Goal: Information Seeking & Learning: Learn about a topic

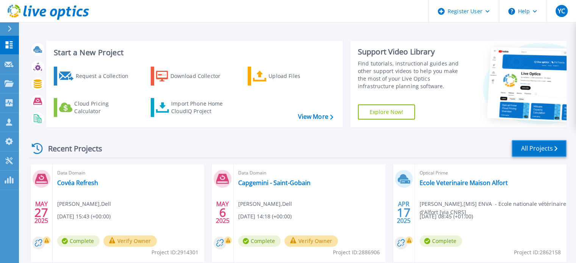
click at [539, 149] on link "All Projects" at bounding box center [538, 148] width 55 height 17
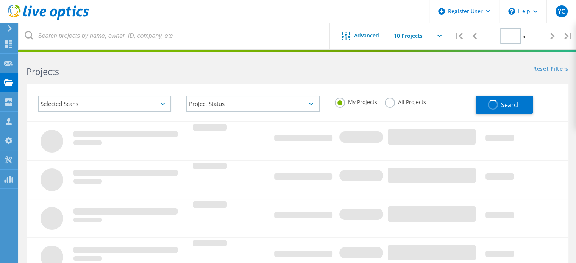
type input "1"
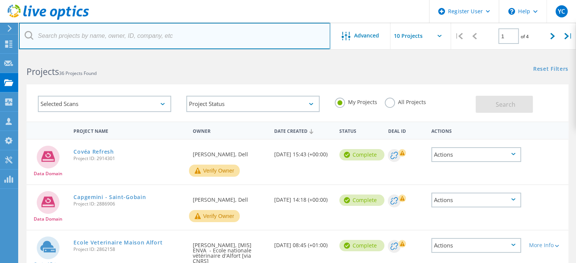
click at [159, 37] on input "text" at bounding box center [174, 36] width 311 height 26
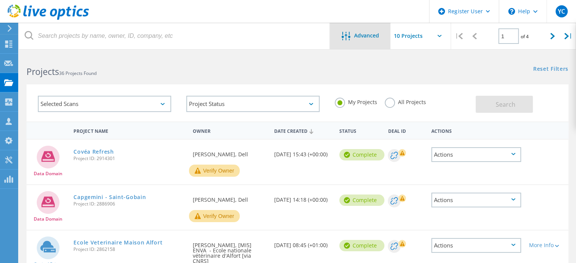
click at [354, 31] on div "Advanced" at bounding box center [360, 36] width 61 height 26
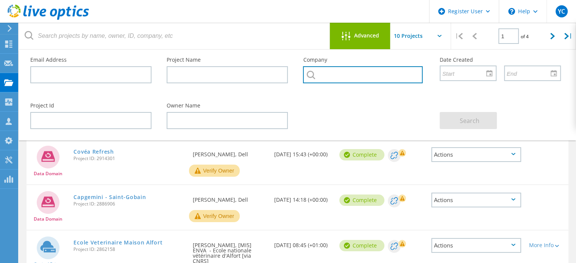
click at [347, 78] on input "text" at bounding box center [362, 74] width 119 height 17
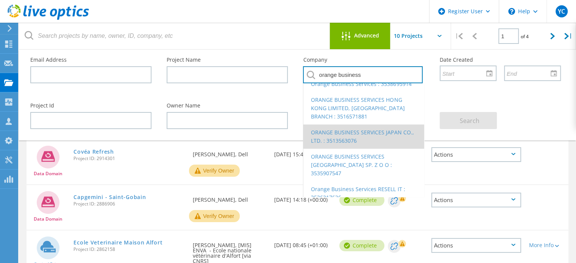
scroll to position [56, 0]
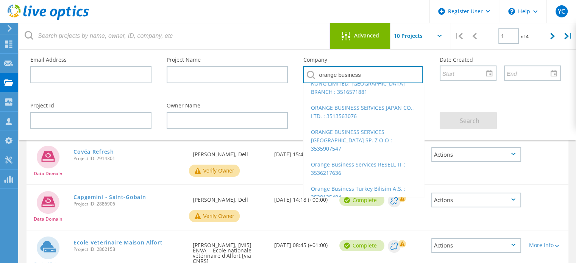
type input "orange business"
click at [443, 91] on div "Email Address Project Name Company orange business ORANGE BUSINESS [GEOGRAPHIC_…" at bounding box center [295, 73] width 545 height 46
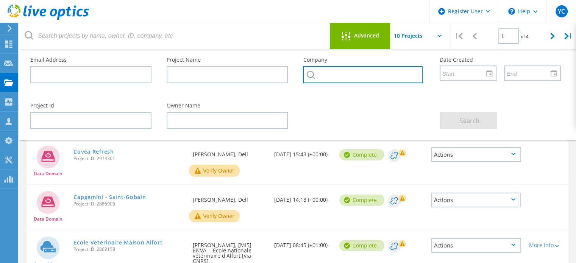
click at [357, 74] on input "text" at bounding box center [362, 74] width 119 height 17
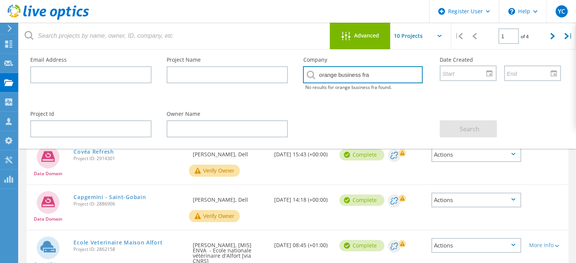
click at [367, 73] on input "orange business fra" at bounding box center [362, 74] width 119 height 17
click at [377, 73] on input "orange business fra" at bounding box center [362, 74] width 119 height 17
drag, startPoint x: 363, startPoint y: 72, endPoint x: 380, endPoint y: 73, distance: 17.4
click at [380, 73] on input "orange business fra" at bounding box center [362, 74] width 119 height 17
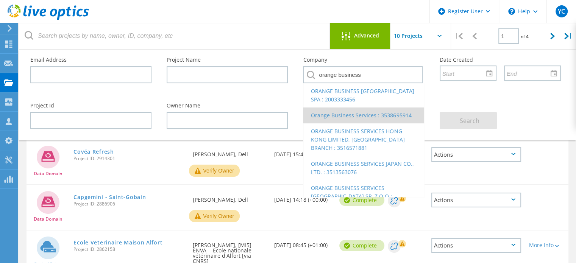
click at [396, 118] on li "Orange Business Services : 3538695914" at bounding box center [363, 115] width 120 height 16
type input "Orange Business Services : 3538695914"
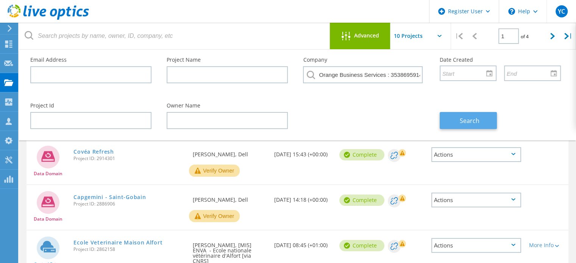
click at [462, 118] on span "Search" at bounding box center [469, 121] width 20 height 8
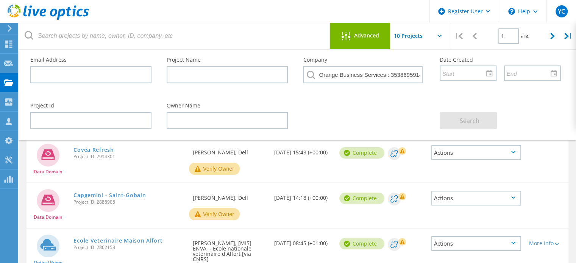
scroll to position [0, 0]
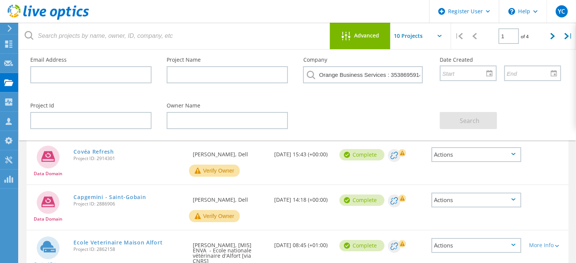
click at [359, 36] on span "Advanced" at bounding box center [366, 35] width 25 height 5
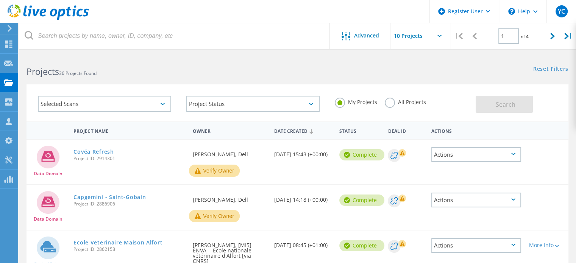
click at [435, 33] on input "text" at bounding box center [428, 36] width 76 height 26
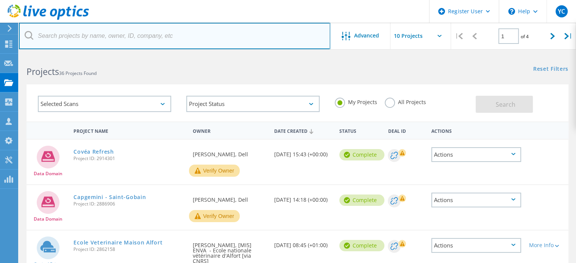
click at [263, 27] on input "text" at bounding box center [174, 36] width 311 height 26
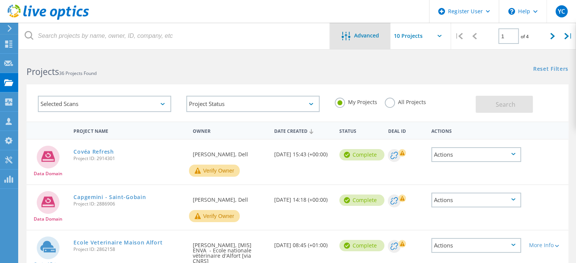
click at [379, 40] on div "Advanced" at bounding box center [360, 36] width 61 height 9
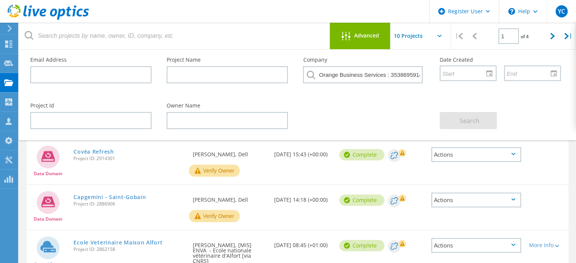
click at [383, 34] on div "Advanced" at bounding box center [360, 36] width 61 height 9
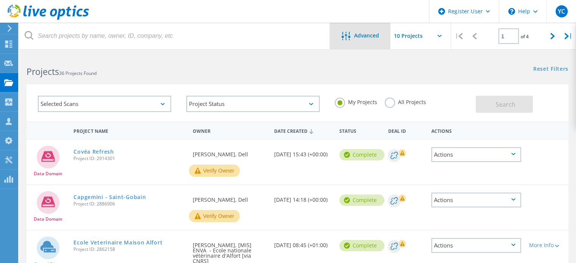
click at [375, 33] on span "Advanced" at bounding box center [366, 35] width 25 height 5
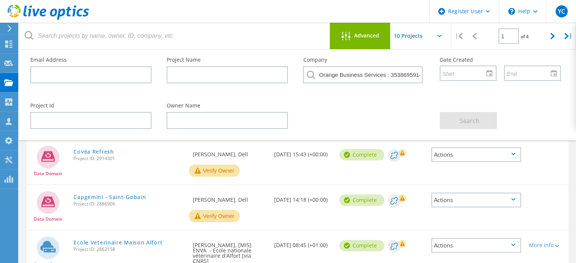
click at [372, 30] on div "Advanced" at bounding box center [360, 36] width 61 height 26
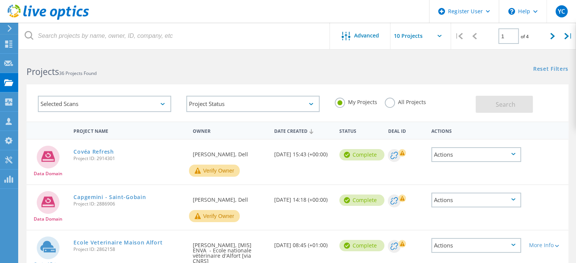
click at [391, 101] on label "All Projects" at bounding box center [405, 101] width 41 height 7
click at [0, 0] on input "All Projects" at bounding box center [0, 0] width 0 height 0
click at [505, 100] on span "Search" at bounding box center [505, 104] width 20 height 8
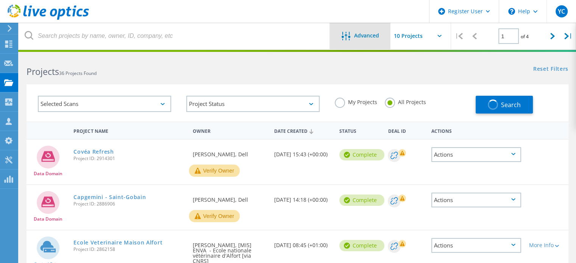
click at [368, 36] on span "Advanced" at bounding box center [366, 35] width 25 height 5
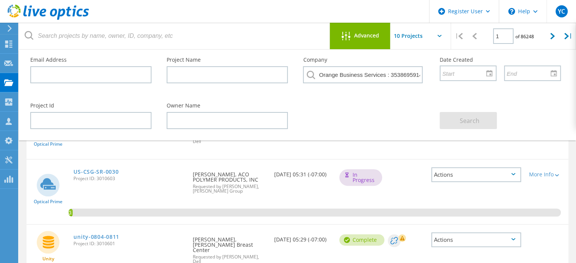
scroll to position [381, 0]
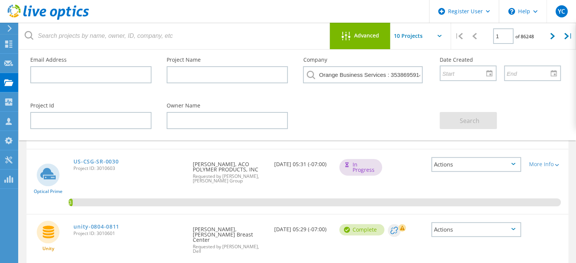
click at [436, 42] on input "text" at bounding box center [428, 36] width 76 height 26
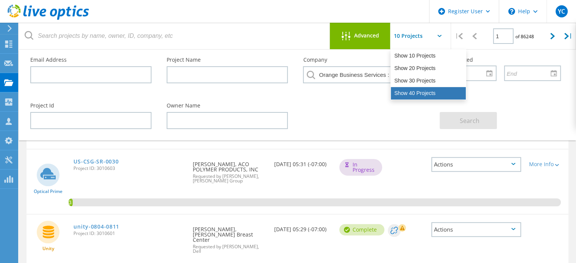
click at [425, 90] on div "Show 40 Projects" at bounding box center [428, 93] width 75 height 12
type input "Show 40 Projects"
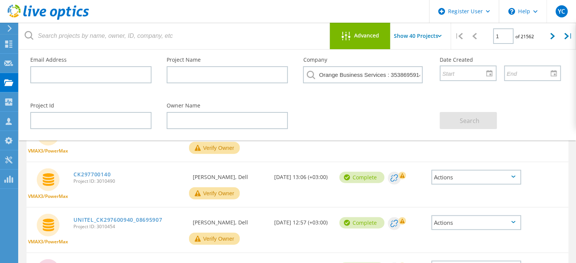
scroll to position [1818, 0]
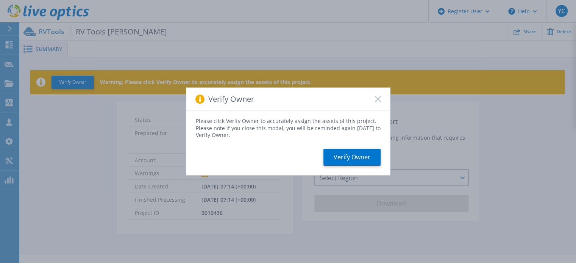
click at [377, 97] on icon at bounding box center [378, 99] width 6 height 6
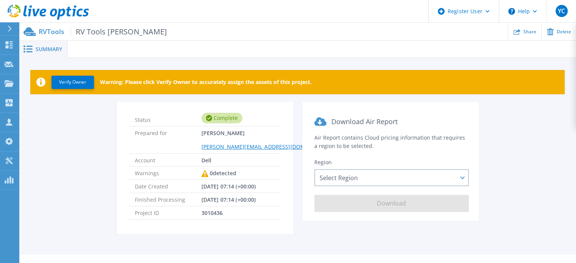
click at [95, 34] on span "RV Tools Hengst" at bounding box center [118, 31] width 97 height 9
click at [92, 33] on span "RV Tools Hengst" at bounding box center [118, 31] width 97 height 9
click at [48, 30] on p "RVTools RV Tools Hengst" at bounding box center [103, 31] width 128 height 9
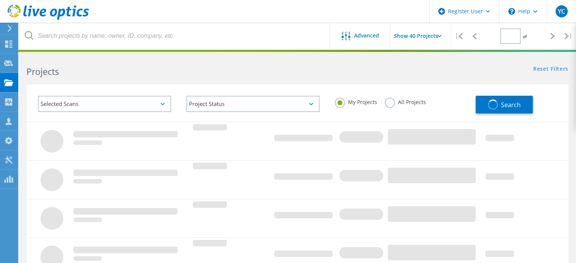
type input "1"
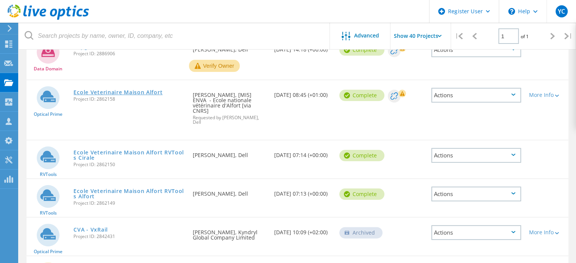
scroll to position [151, 0]
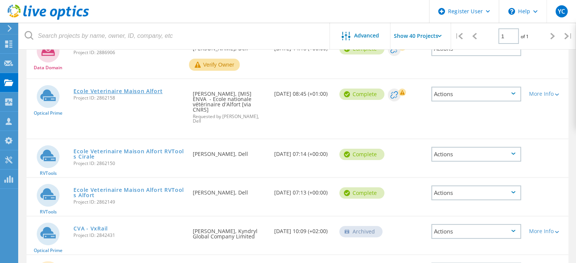
click at [118, 89] on link "Ecole Veterinaire Maison Alfort" at bounding box center [117, 91] width 89 height 5
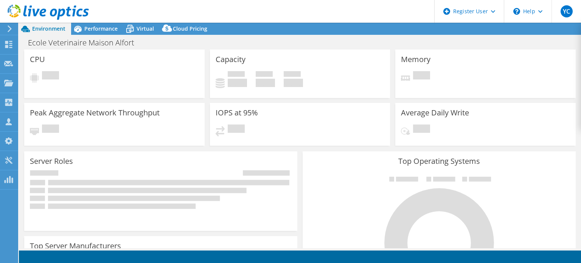
select select "EUFrankfurt"
select select "EUR"
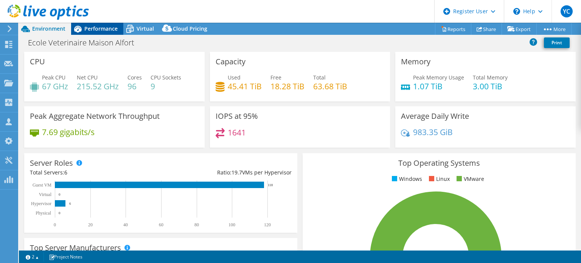
click at [98, 29] on span "Performance" at bounding box center [100, 28] width 33 height 7
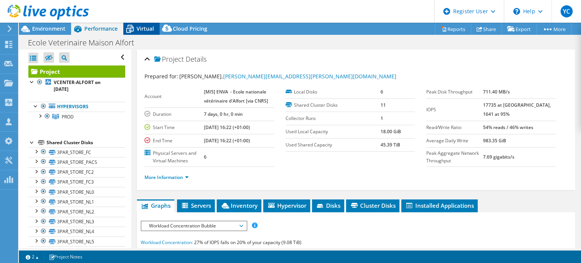
click at [143, 28] on span "Virtual" at bounding box center [145, 28] width 17 height 7
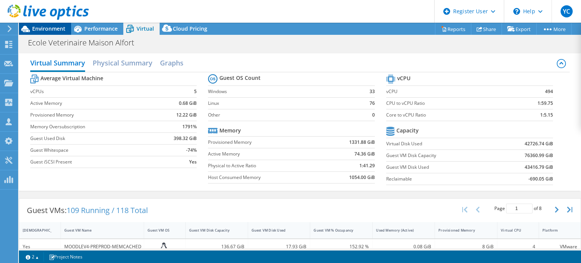
click at [44, 26] on span "Environment" at bounding box center [48, 28] width 33 height 7
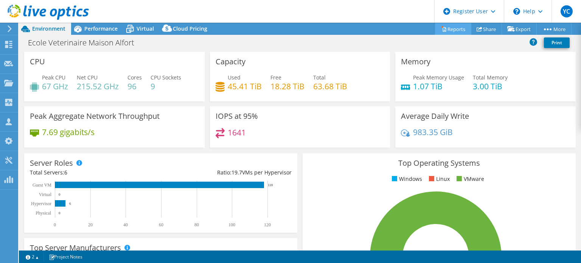
click at [448, 28] on link "Reports" at bounding box center [453, 29] width 36 height 12
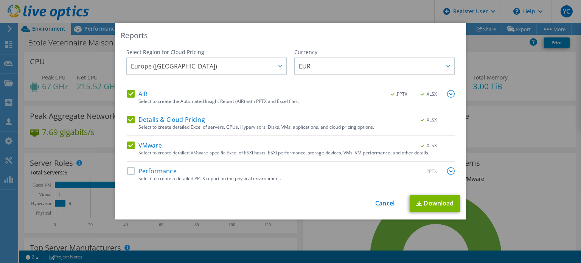
click at [389, 203] on link "Cancel" at bounding box center [384, 203] width 19 height 7
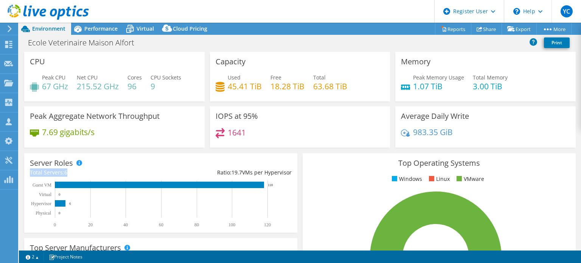
drag, startPoint x: 30, startPoint y: 172, endPoint x: 72, endPoint y: 171, distance: 42.0
click at [72, 171] on div "Total Servers: 6" at bounding box center [95, 172] width 131 height 8
drag, startPoint x: 30, startPoint y: 203, endPoint x: 77, endPoint y: 201, distance: 47.3
click at [77, 201] on icon "0 20 40 60 80 100 120 Physical Hypervisor Virtual Guest VM 0 6 0 118" at bounding box center [157, 204] width 255 height 47
click at [68, 169] on div "Total Servers: 6" at bounding box center [95, 172] width 131 height 8
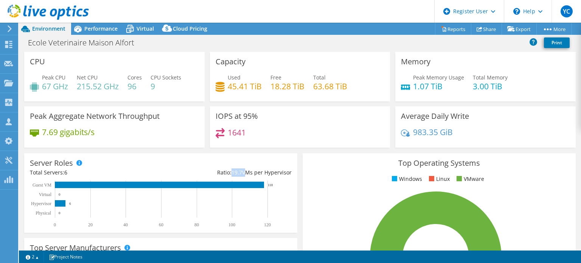
drag, startPoint x: 230, startPoint y: 172, endPoint x: 240, endPoint y: 171, distance: 9.9
click at [240, 171] on div "Ratio: 19.7 VMs per Hypervisor" at bounding box center [226, 172] width 131 height 8
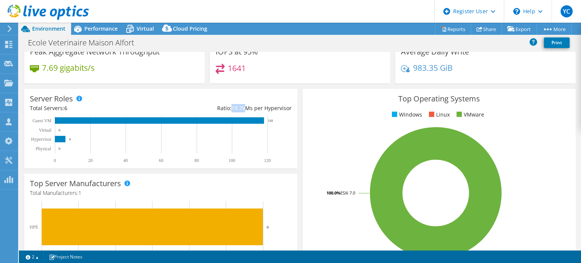
scroll to position [76, 0]
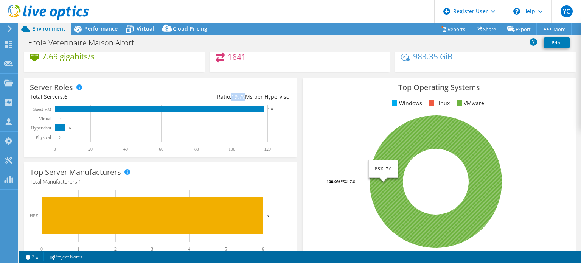
drag, startPoint x: 339, startPoint y: 180, endPoint x: 353, endPoint y: 181, distance: 13.6
click at [353, 181] on tspan "ESXi 7.0" at bounding box center [348, 182] width 15 height 6
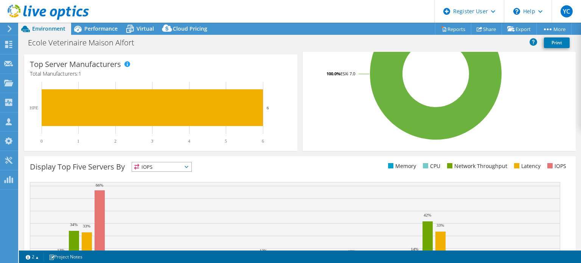
scroll to position [189, 0]
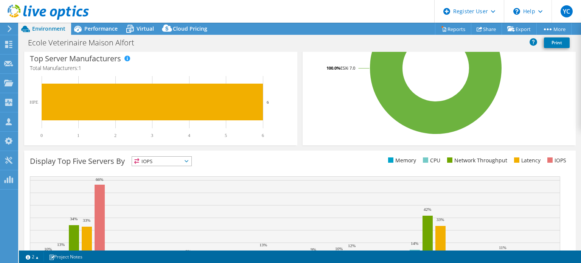
drag, startPoint x: 30, startPoint y: 102, endPoint x: 39, endPoint y: 103, distance: 9.1
click at [39, 103] on icon "0 1 2 3 4 5 6 HPE 6" at bounding box center [157, 107] width 255 height 62
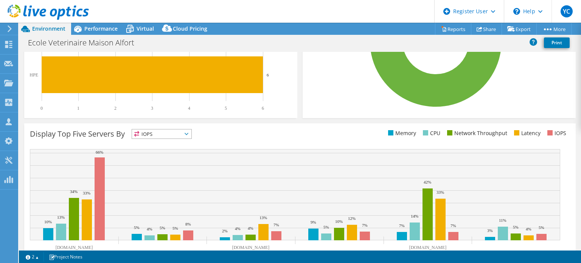
scroll to position [242, 0]
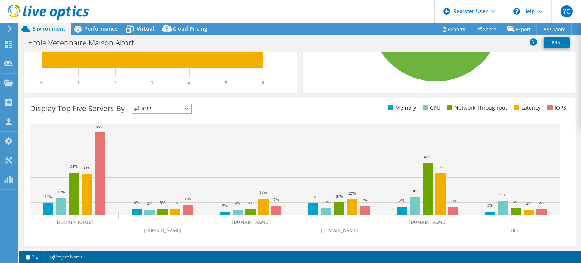
click at [177, 111] on span "IOPS" at bounding box center [161, 108] width 59 height 9
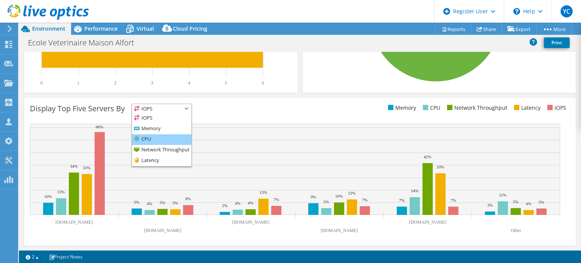
click at [162, 134] on li "CPU" at bounding box center [161, 139] width 59 height 11
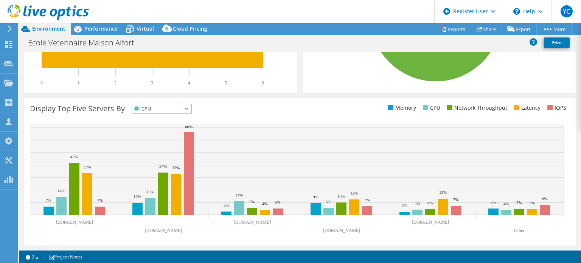
click at [166, 109] on span "CPU" at bounding box center [157, 108] width 50 height 9
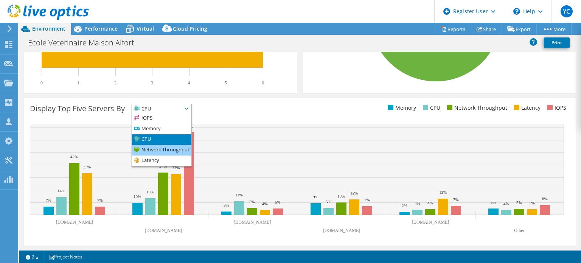
click at [157, 146] on li "Network Throughput" at bounding box center [161, 150] width 59 height 11
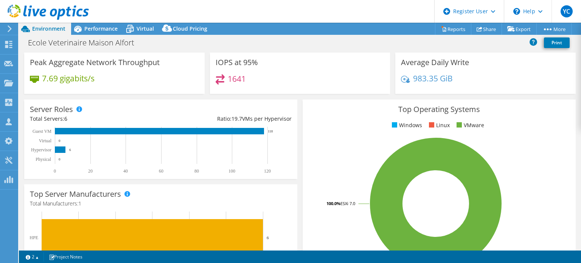
scroll to position [0, 0]
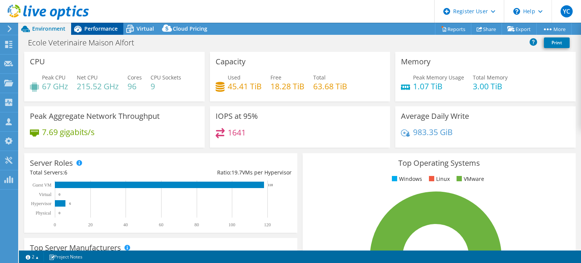
click at [104, 30] on span "Performance" at bounding box center [100, 28] width 33 height 7
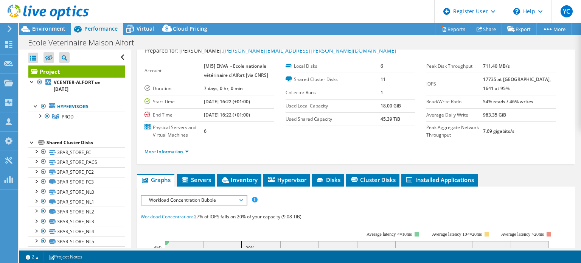
scroll to position [38, 0]
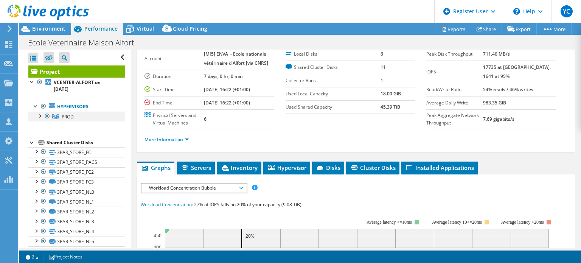
click at [39, 116] on div at bounding box center [40, 116] width 8 height 8
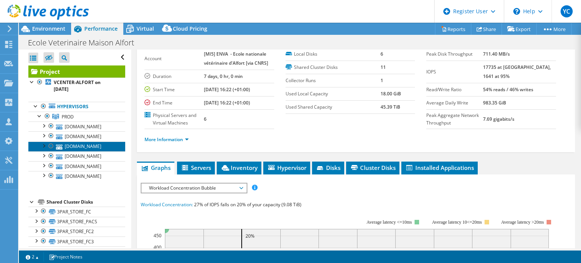
click at [82, 143] on link "esx5.vet-alfort.fr" at bounding box center [76, 147] width 97 height 10
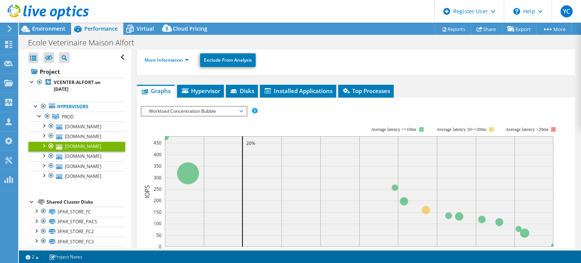
scroll to position [0, 0]
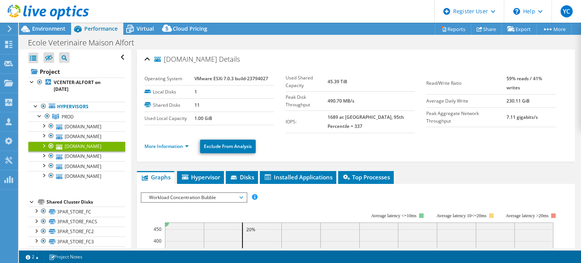
click at [43, 144] on div at bounding box center [44, 146] width 8 height 8
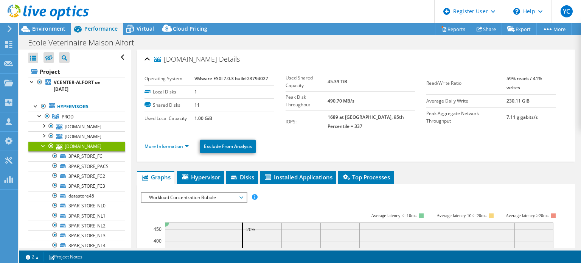
click at [43, 144] on div at bounding box center [44, 146] width 8 height 8
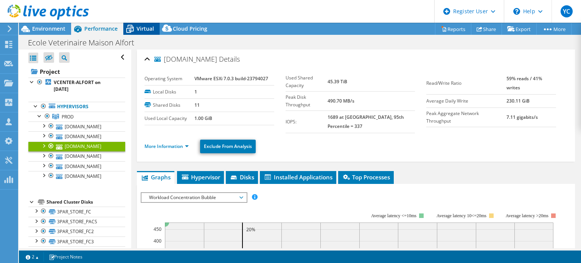
click at [145, 26] on span "Virtual" at bounding box center [145, 28] width 17 height 7
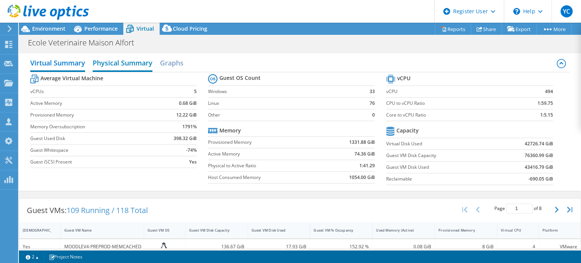
click at [123, 61] on h2 "Physical Summary" at bounding box center [123, 63] width 60 height 17
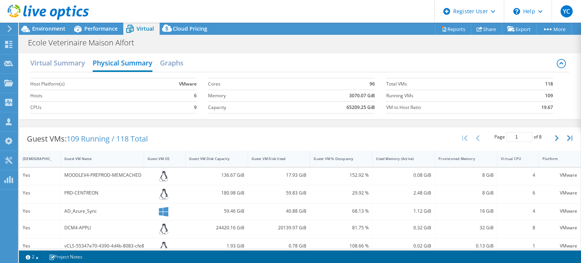
click at [64, 174] on div "MOODLEV4-PREPROD-MEMCACHED" at bounding box center [102, 175] width 76 height 8
click at [84, 174] on div "MOODLEV4-PREPROD-MEMCACHED" at bounding box center [102, 175] width 76 height 8
click at [65, 61] on h2 "Virtual Summary" at bounding box center [57, 63] width 55 height 17
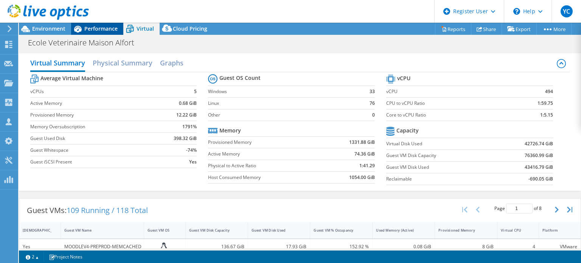
click at [97, 31] on span "Performance" at bounding box center [100, 28] width 33 height 7
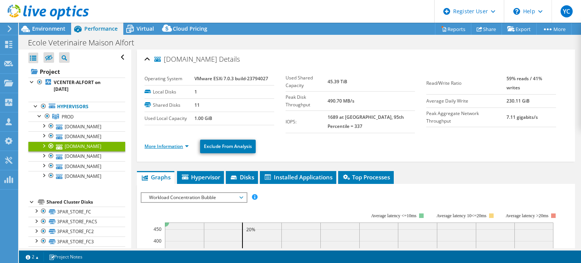
click at [187, 143] on link "More Information" at bounding box center [167, 146] width 44 height 6
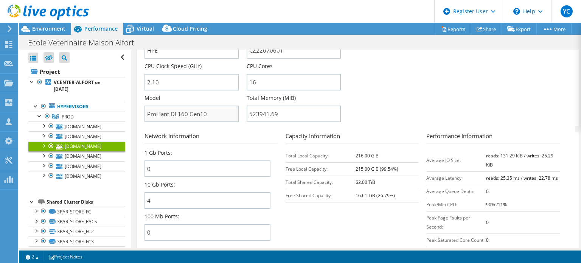
scroll to position [227, 0]
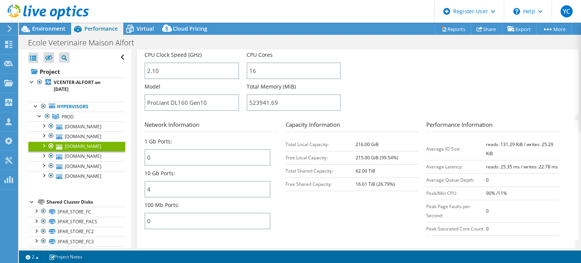
click at [288, 120] on h3 "Capacity Information" at bounding box center [353, 126] width 134 height 12
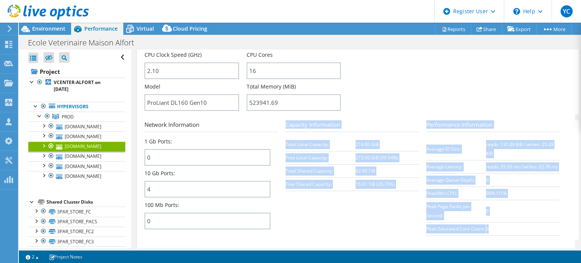
drag, startPoint x: 285, startPoint y: 116, endPoint x: 491, endPoint y: 219, distance: 230.2
click at [491, 219] on section "Network Information 1 Gb Ports: 0 10 Gb Ports: 4 100 Mb Ports: 0 Capacity Infor…" at bounding box center [358, 179] width 427 height 119
click at [491, 222] on td "0" at bounding box center [523, 228] width 74 height 13
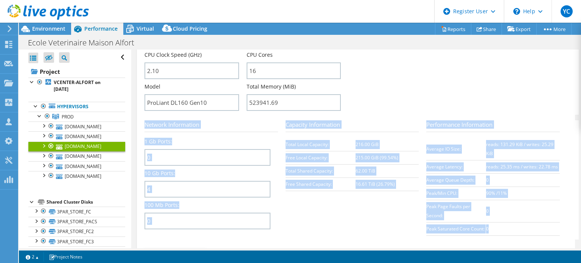
drag, startPoint x: 491, startPoint y: 221, endPoint x: 146, endPoint y: 112, distance: 361.9
click at [146, 120] on section "Network Information 1 Gb Ports: 0 10 Gb Ports: 4 100 Mb Ports: 0 Capacity Infor…" at bounding box center [358, 179] width 427 height 119
click at [146, 120] on h3 "Network Information" at bounding box center [212, 126] width 134 height 12
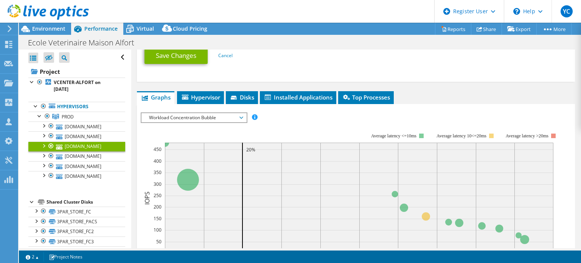
scroll to position [416, 0]
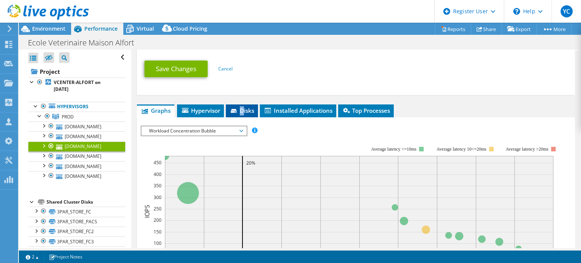
click at [243, 107] on span "Disks" at bounding box center [242, 111] width 25 height 8
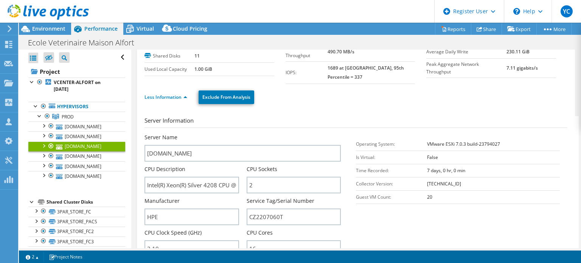
scroll to position [0, 0]
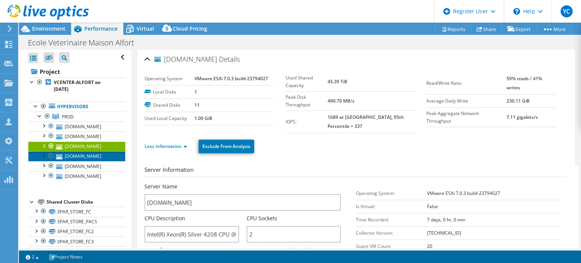
click at [86, 154] on link "esx1.vet-alfort.fr" at bounding box center [76, 156] width 97 height 10
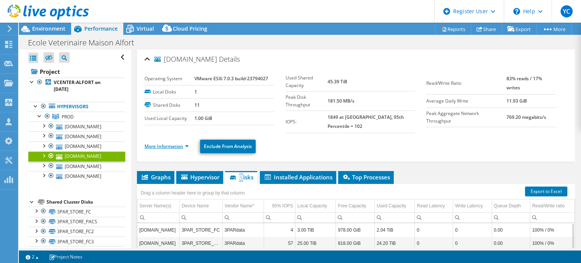
click at [188, 143] on link "More Information" at bounding box center [167, 146] width 44 height 6
